Goal: Task Accomplishment & Management: Use online tool/utility

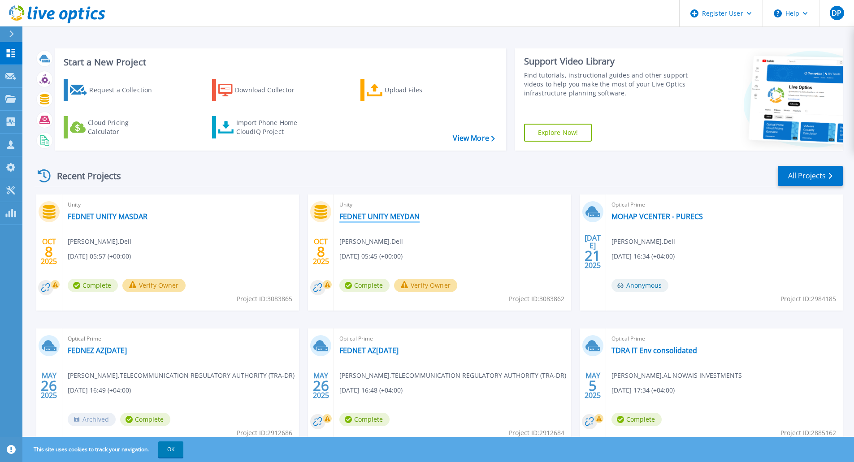
click at [369, 215] on link "FEDNET UNITY MEYDAN" at bounding box center [379, 216] width 80 height 9
click at [408, 89] on div "Upload Files" at bounding box center [421, 90] width 72 height 18
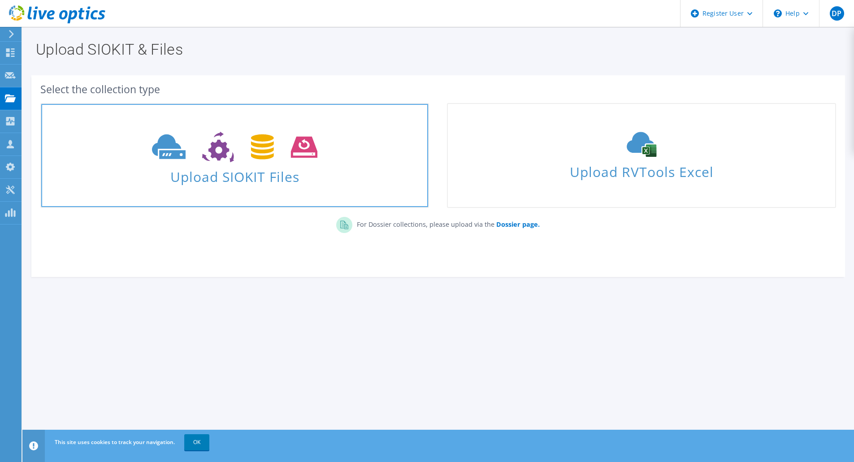
click at [246, 182] on span "Upload SIOKIT Files" at bounding box center [234, 174] width 387 height 19
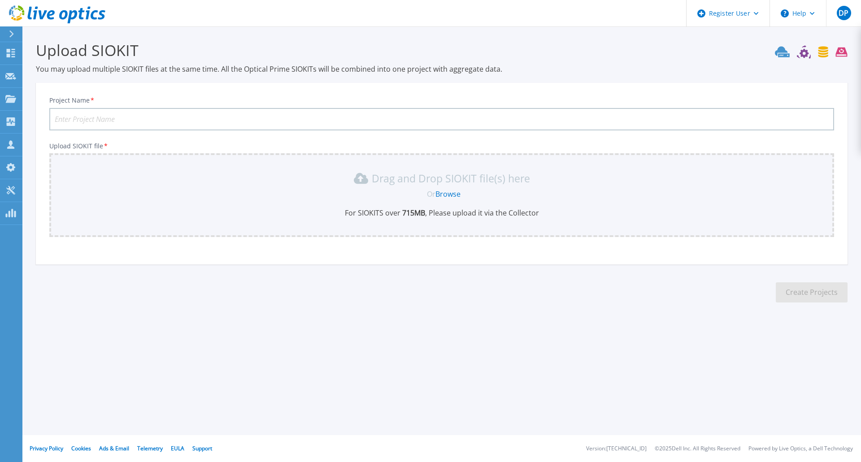
click at [159, 117] on input "Project Name *" at bounding box center [441, 119] width 785 height 22
type input "FEDNET POWERSTORE MASDAR"
click at [445, 191] on link "Browse" at bounding box center [447, 194] width 25 height 10
